Goal: Transaction & Acquisition: Subscribe to service/newsletter

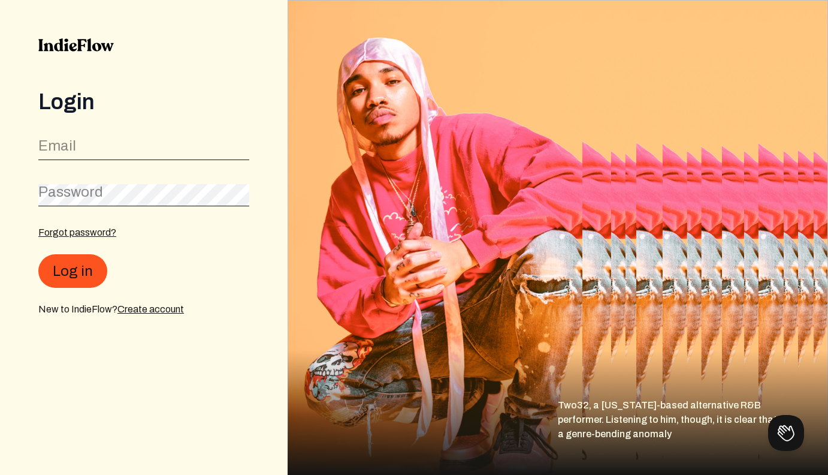
click at [193, 125] on div "Login Email Password Forgot password? Log in New to IndieFlow? Create account" at bounding box center [143, 203] width 211 height 227
click at [98, 142] on input "email" at bounding box center [143, 149] width 211 height 23
click at [159, 114] on div "Login Email Password Forgot password? Log in New to IndieFlow? Create account" at bounding box center [143, 203] width 211 height 227
click at [155, 309] on link "Create account" at bounding box center [150, 309] width 67 height 10
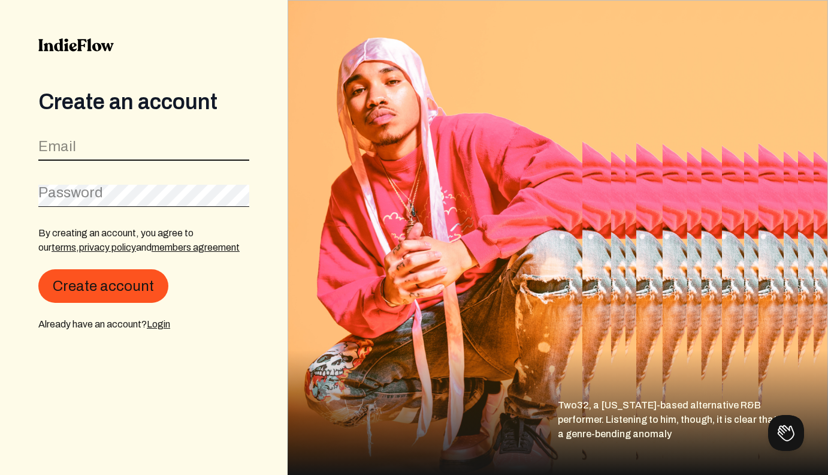
click at [116, 151] on input "email" at bounding box center [143, 149] width 211 height 23
type input "[EMAIL_ADDRESS][DOMAIN_NAME]"
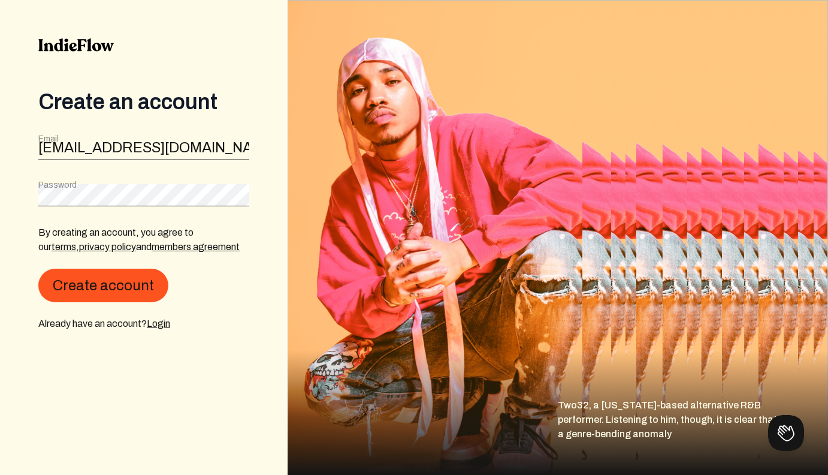
click at [46, 197] on div "Password" at bounding box center [143, 192] width 211 height 27
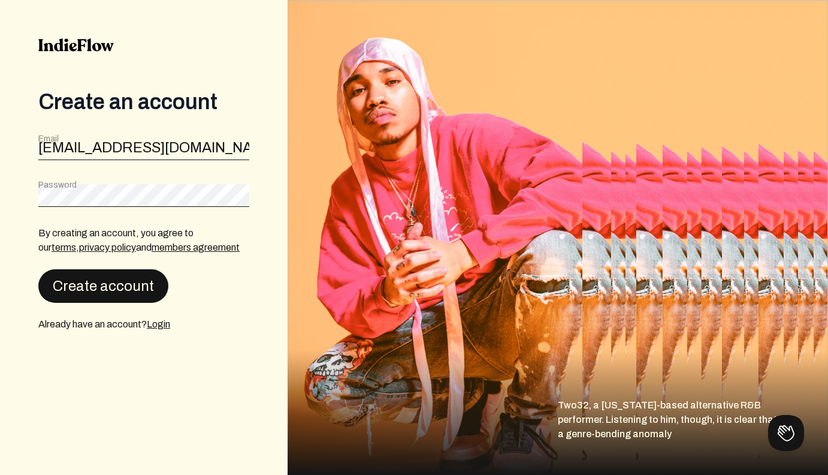
click at [94, 281] on button "Create account" at bounding box center [103, 286] width 130 height 34
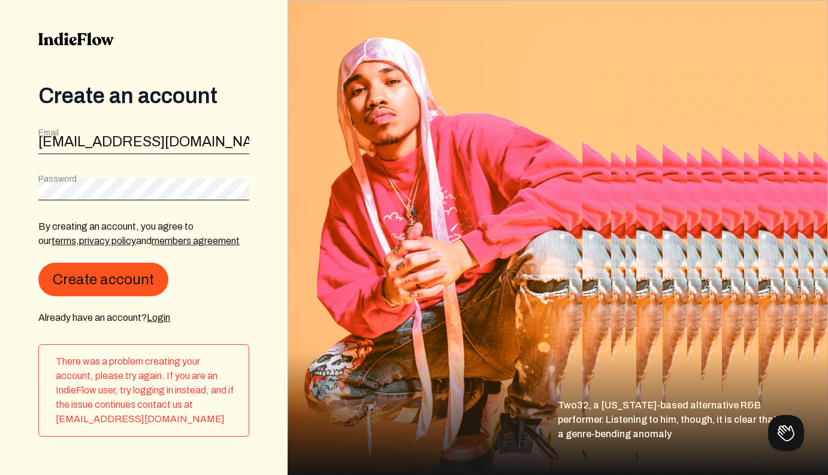
scroll to position [6, 0]
click at [170, 318] on link "Login" at bounding box center [158, 317] width 23 height 10
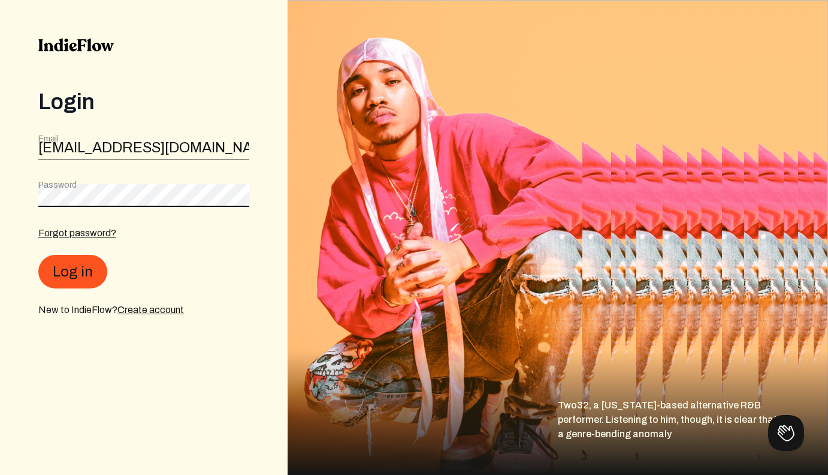
click at [71, 272] on button "Log in" at bounding box center [72, 272] width 69 height 34
